Goal: Task Accomplishment & Management: Use online tool/utility

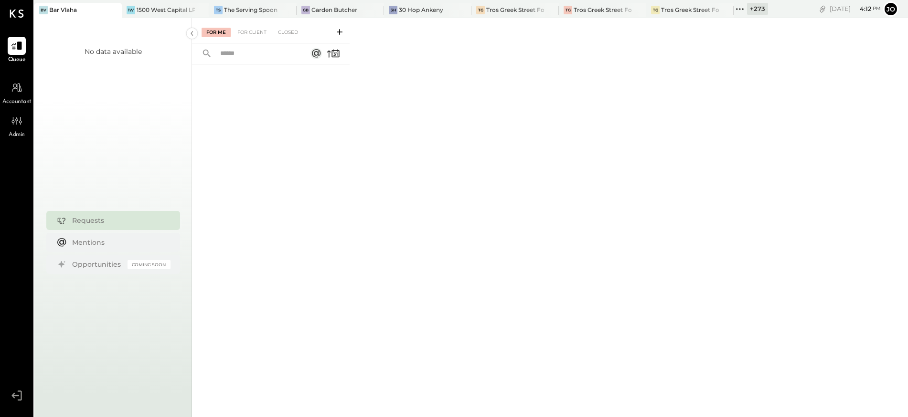
click at [738, 9] on icon at bounding box center [739, 9] width 12 height 12
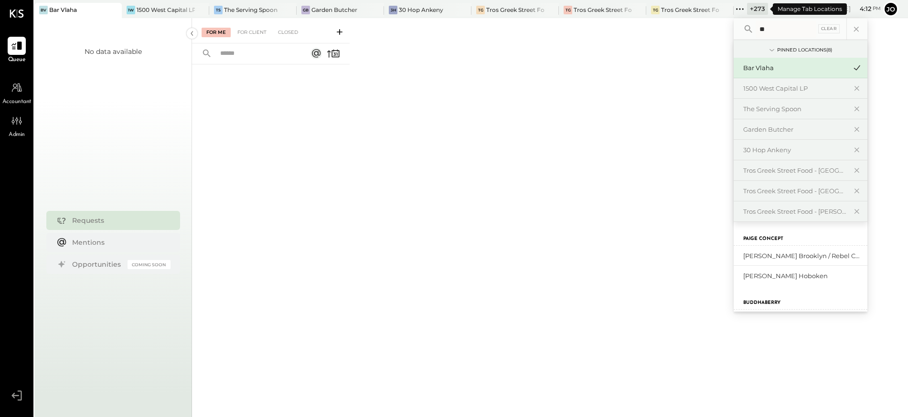
type input "*"
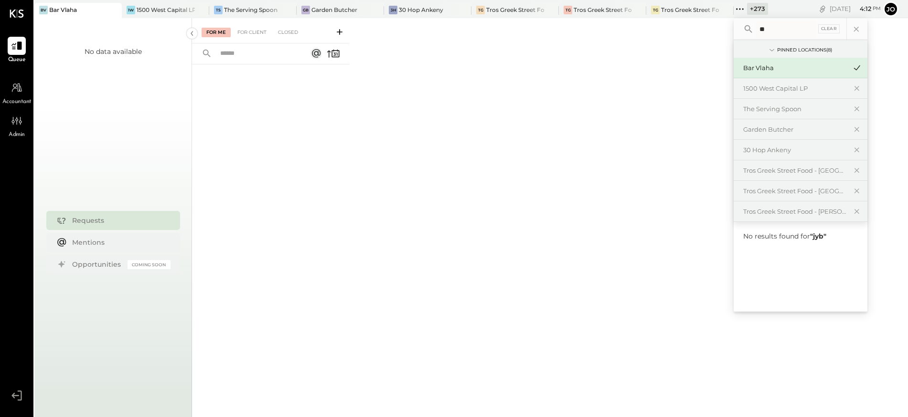
type input "*"
